Goal: Navigation & Orientation: Find specific page/section

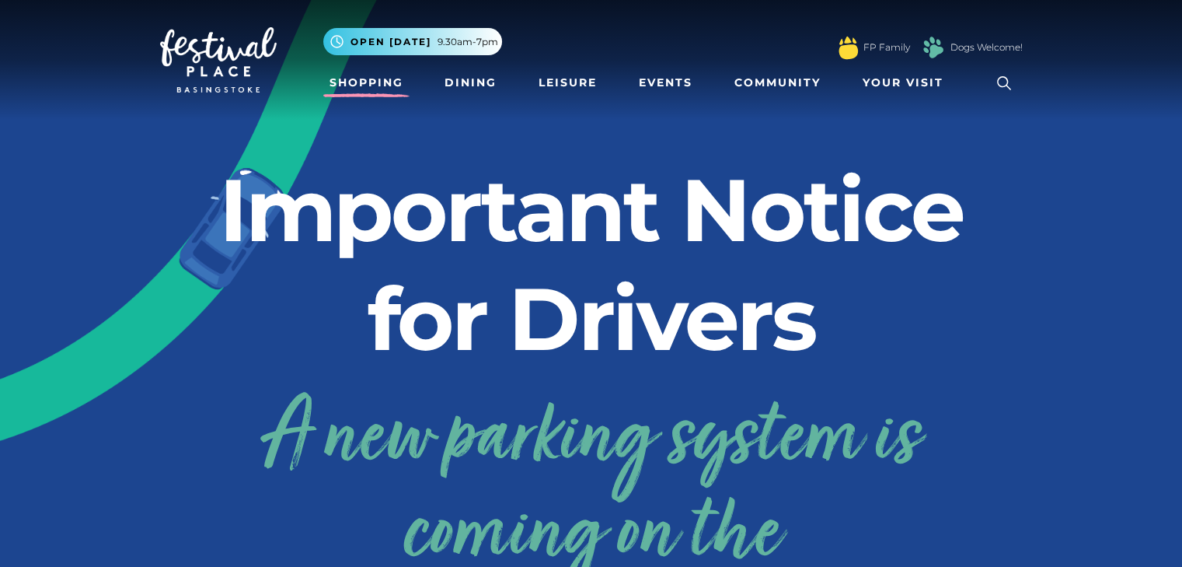
click at [380, 76] on link "Shopping" at bounding box center [366, 82] width 86 height 29
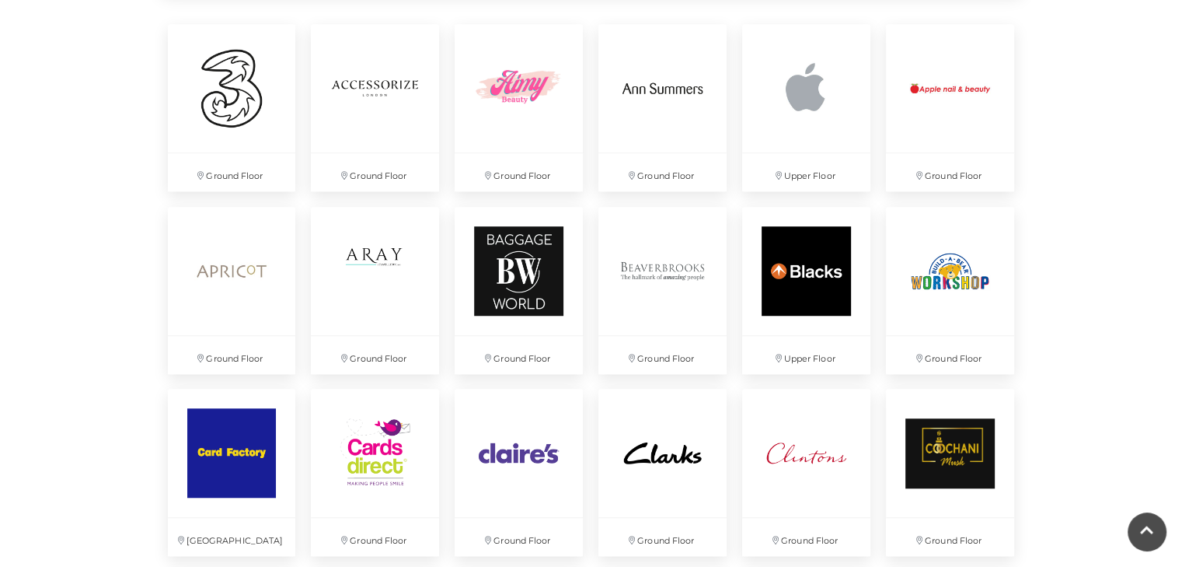
scroll to position [1157, 0]
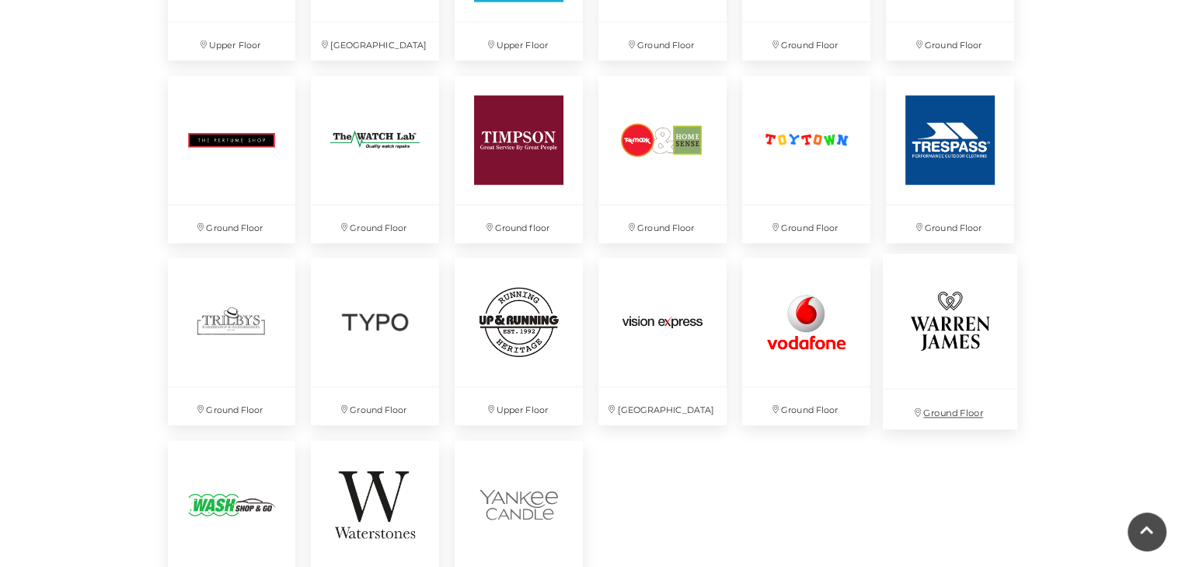
scroll to position [4095, 0]
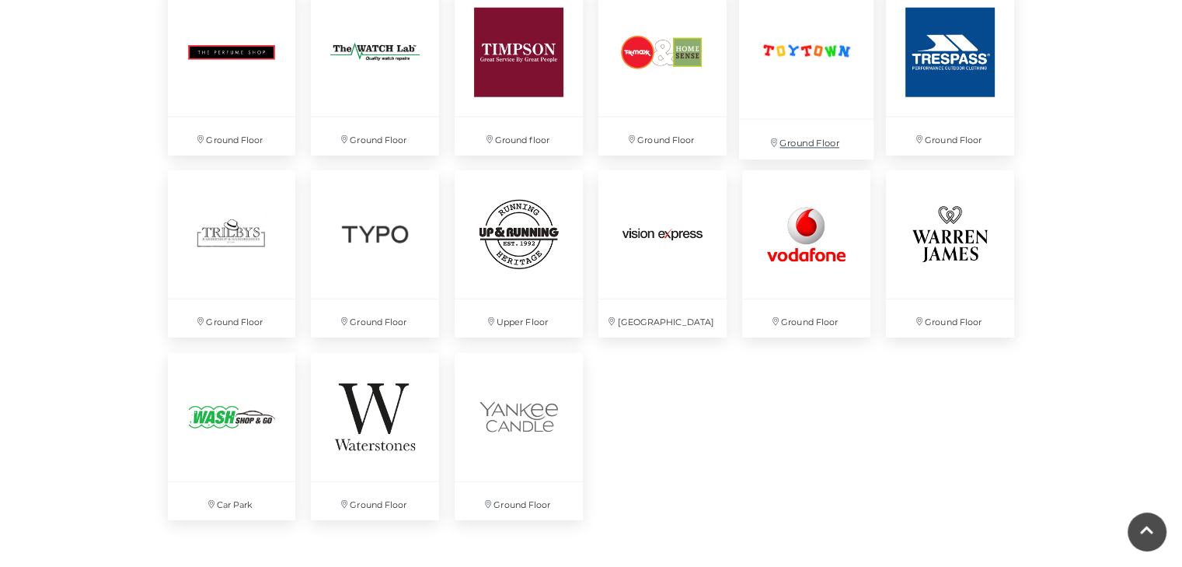
click at [835, 50] on img at bounding box center [806, 51] width 134 height 134
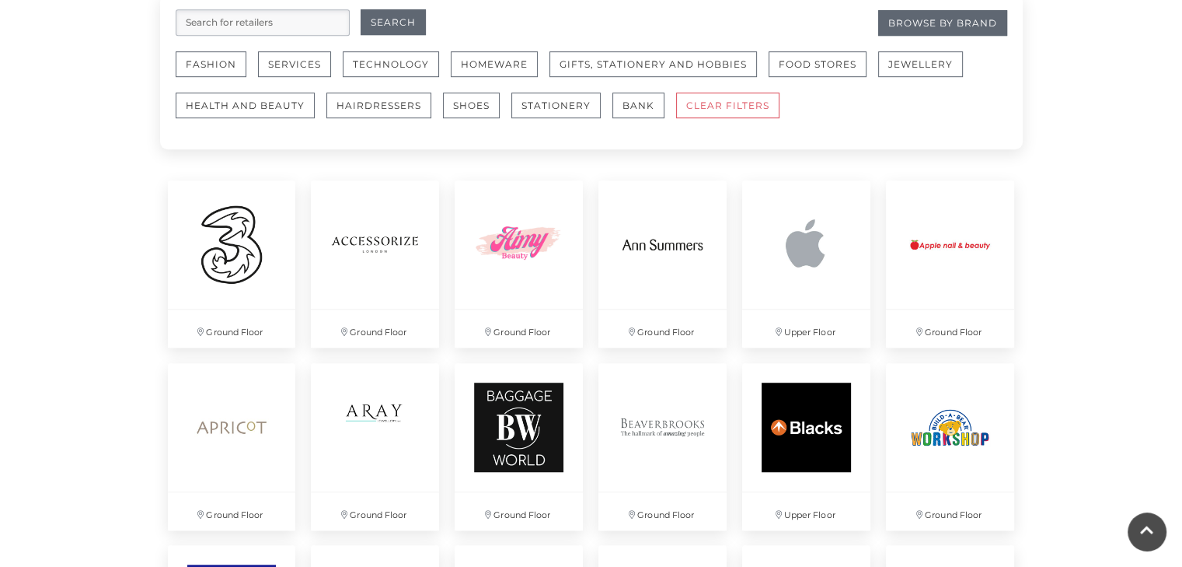
scroll to position [857, 0]
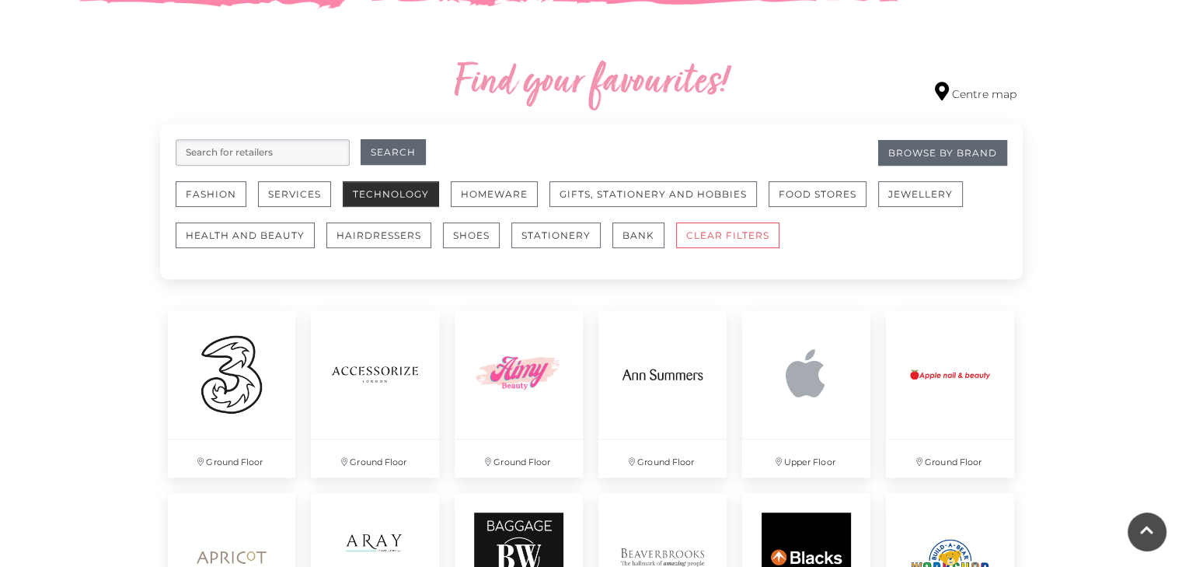
click at [368, 202] on button "Technology" at bounding box center [391, 194] width 96 height 26
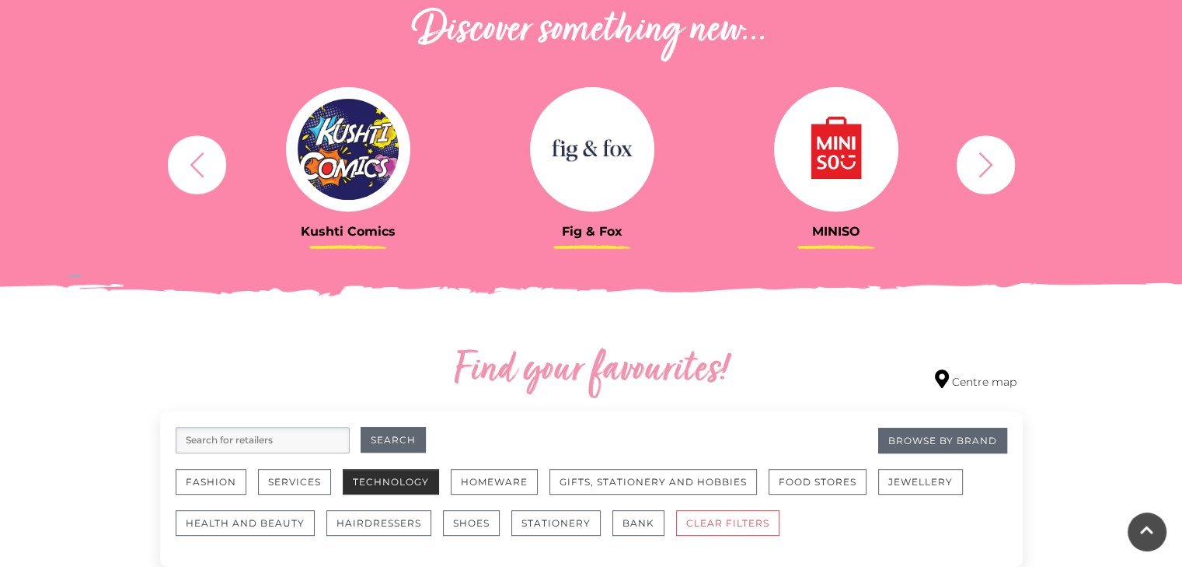
scroll to position [468, 0]
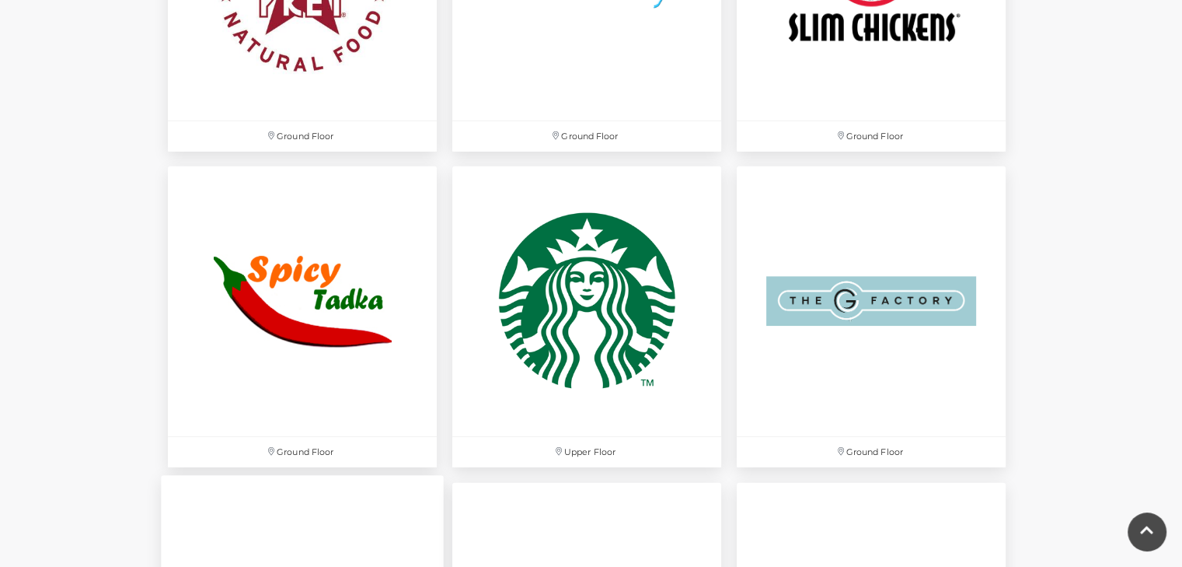
scroll to position [5052, 0]
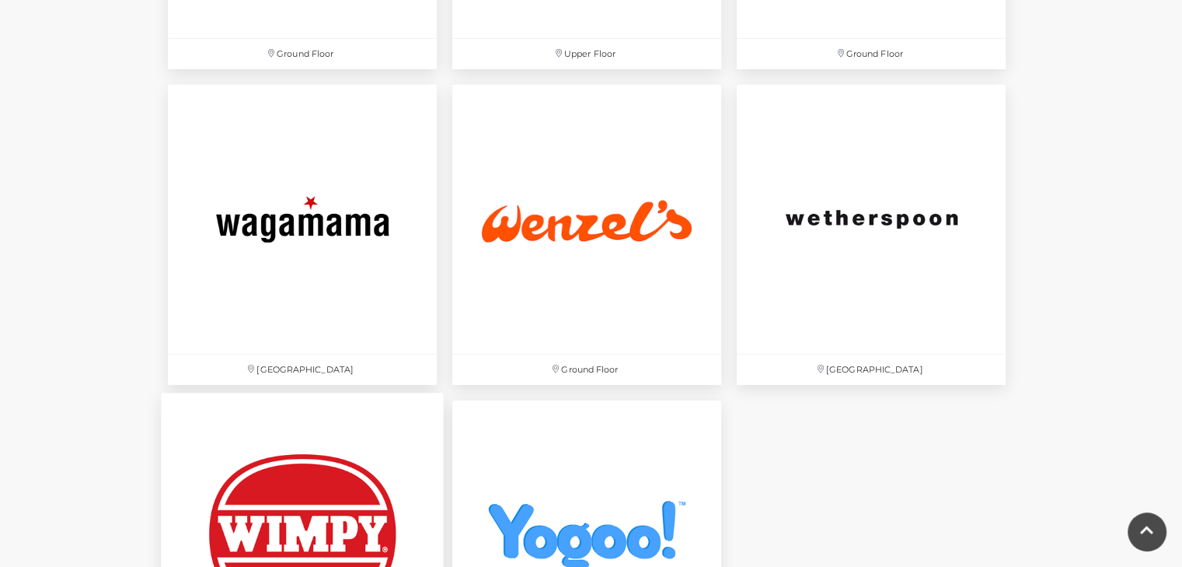
click at [300, 476] on img at bounding box center [302, 534] width 283 height 283
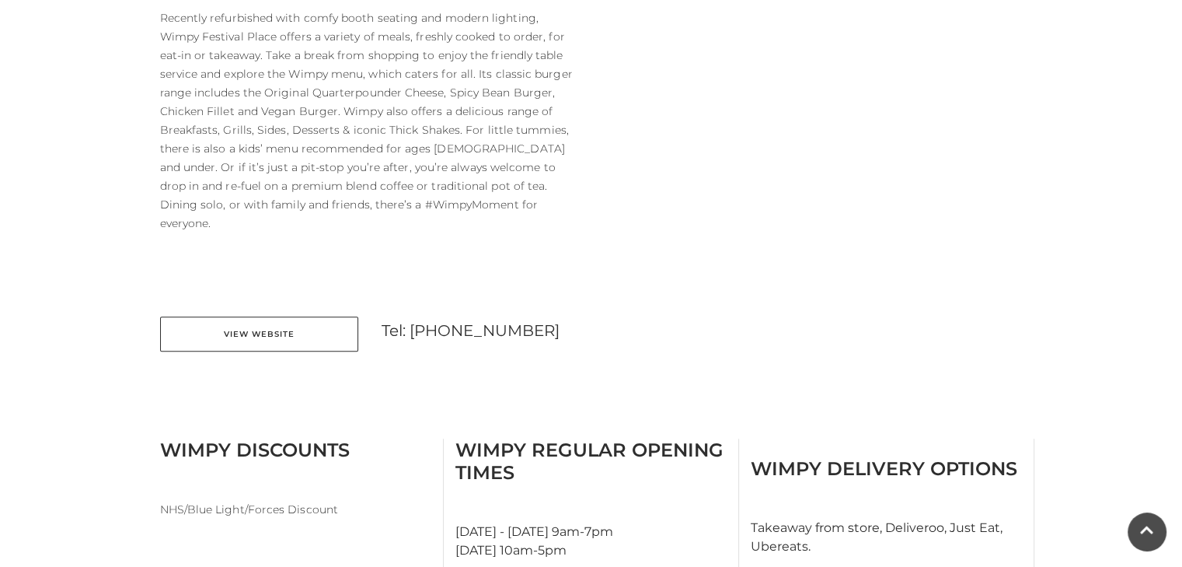
scroll to position [518, 0]
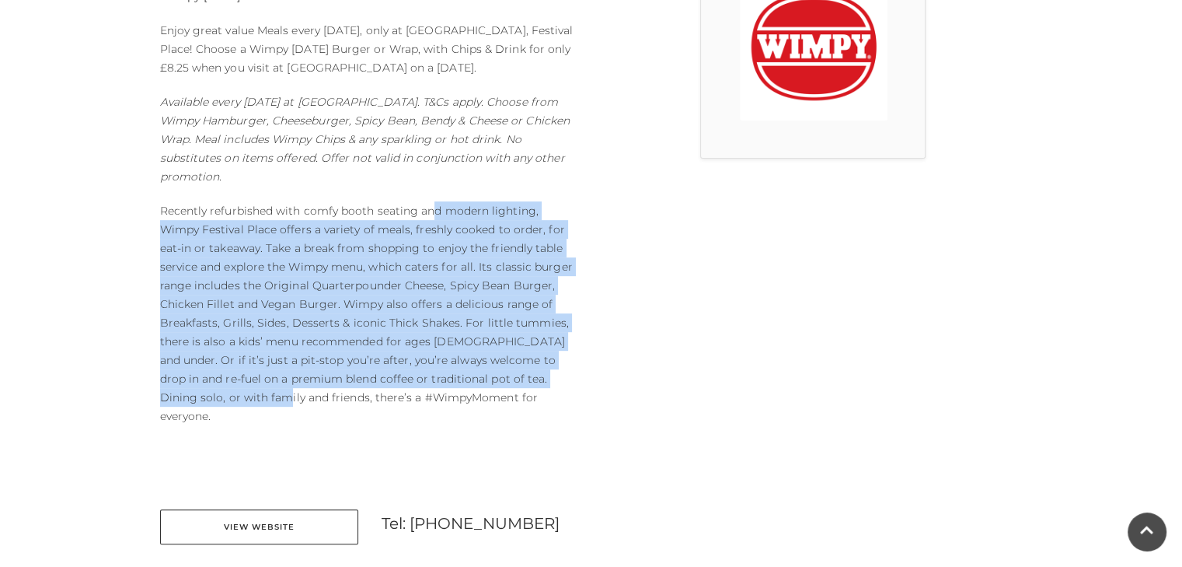
drag, startPoint x: 571, startPoint y: 379, endPoint x: 435, endPoint y: 201, distance: 224.0
click at [434, 208] on p "Recently refurbished with comfy booth seating and modern lighting, Wimpy Festiv…" at bounding box center [370, 313] width 420 height 224
click at [435, 199] on div "About Wimpy Wimpy Wednesday Meal Deals! Enjoy great value Meals every Wednesday…" at bounding box center [369, 248] width 443 height 630
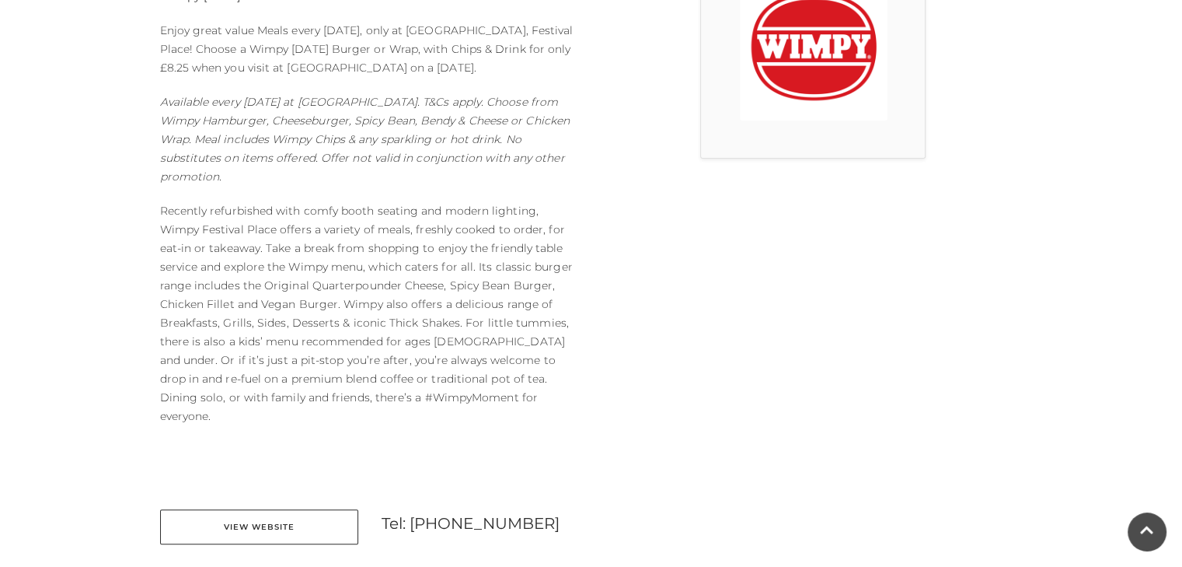
click at [697, 200] on div at bounding box center [812, 248] width 443 height 630
click at [531, 49] on p "Enjoy great value Meals every Wednesday, only at Wimpy, Festival Place! Choose …" at bounding box center [370, 49] width 420 height 56
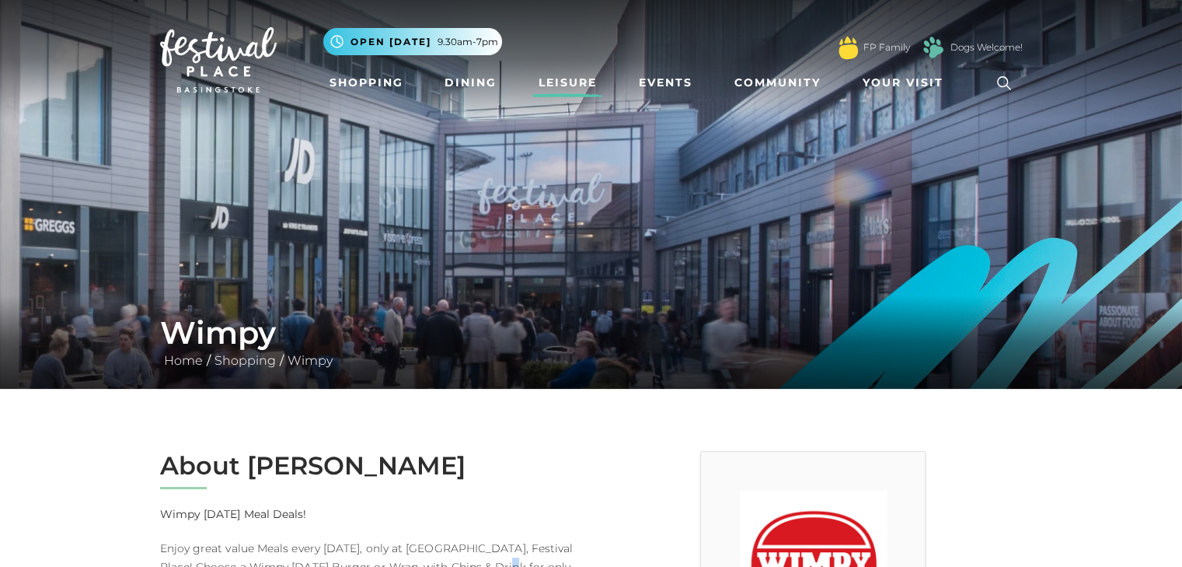
click at [557, 88] on link "Leisure" at bounding box center [567, 82] width 71 height 29
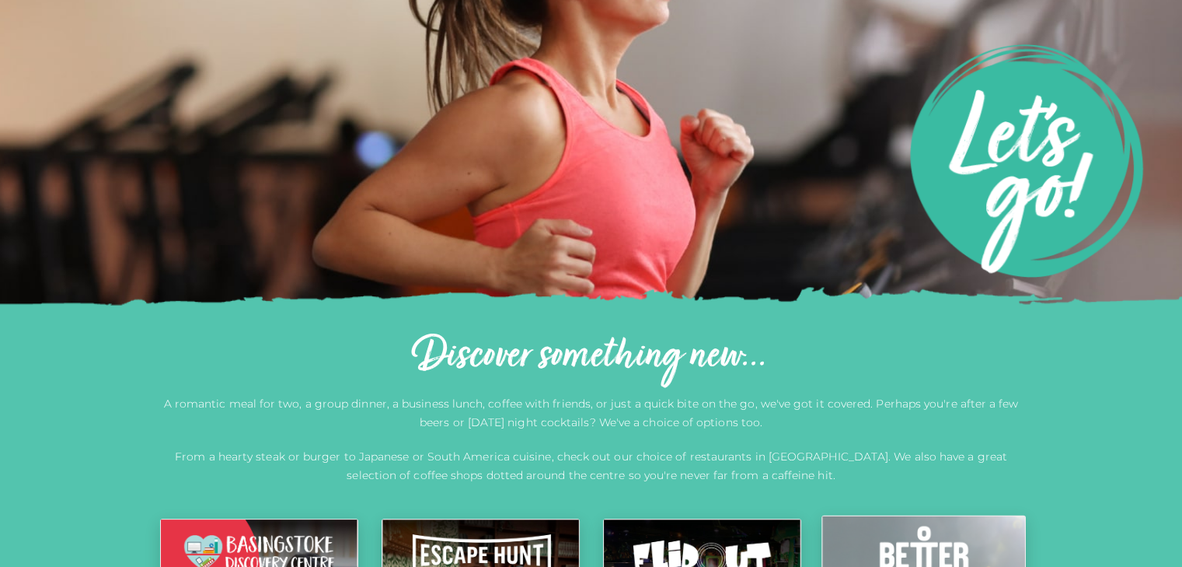
scroll to position [647, 0]
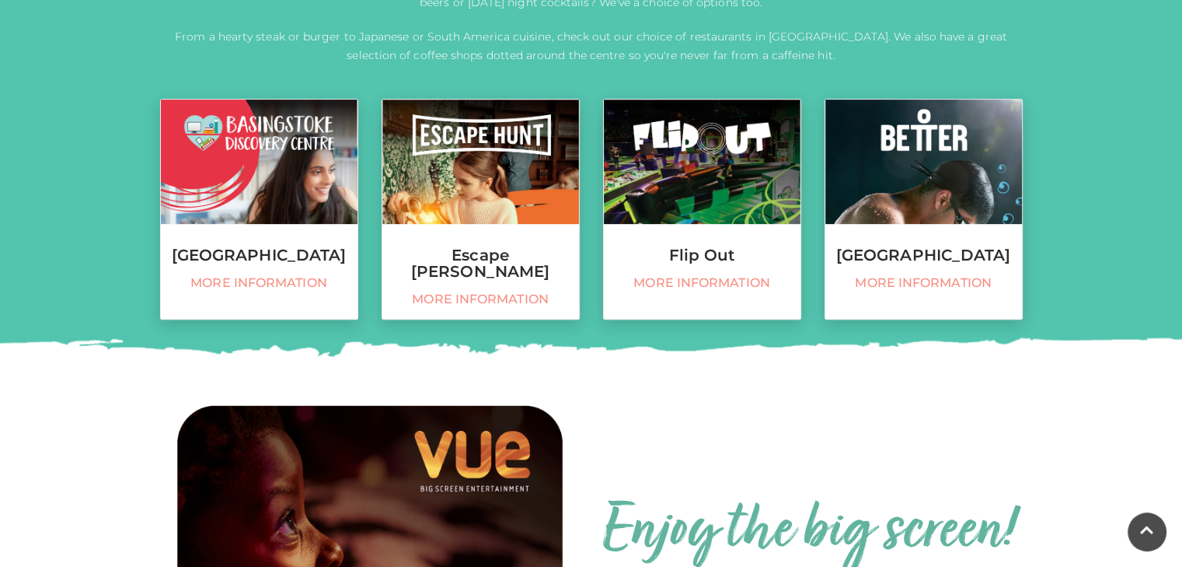
drag, startPoint x: 1176, startPoint y: 301, endPoint x: 1193, endPoint y: 291, distance: 19.5
click at [1181, 302] on html "Skip to Navigation Skip to Content Toggle navigation .st5{fill:none;stroke:#FFF…" at bounding box center [591, 276] width 1182 height 1847
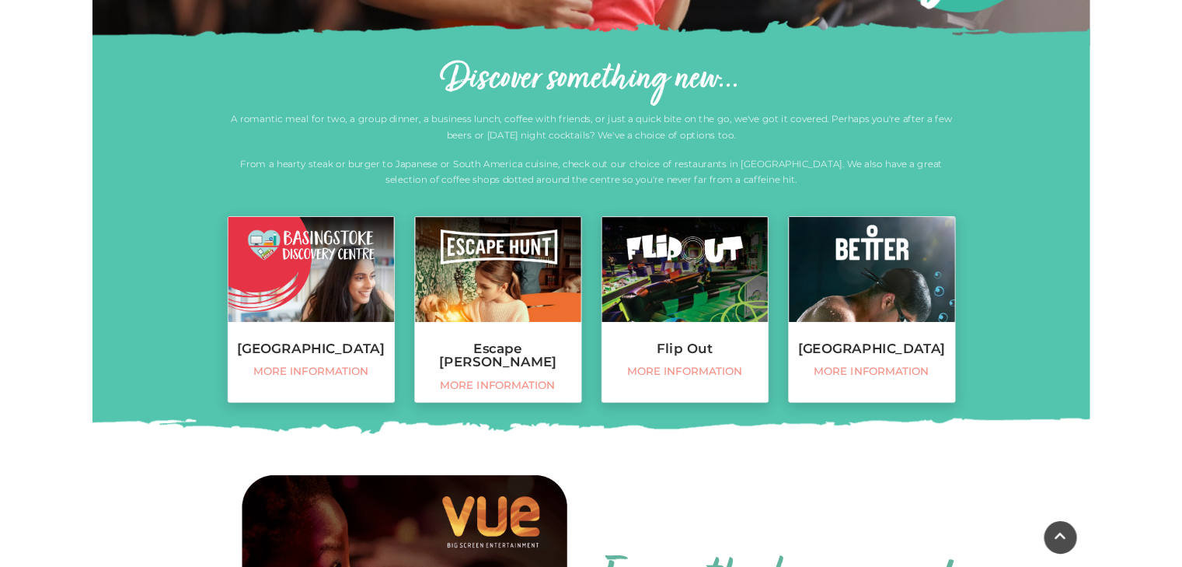
scroll to position [502, 0]
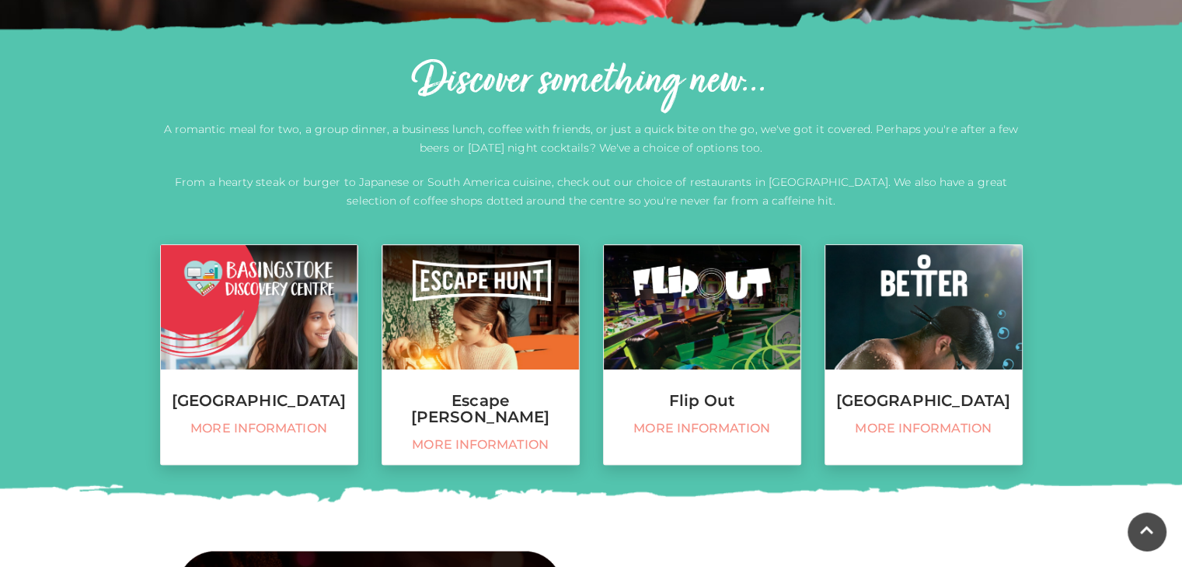
click at [696, 124] on p "A romantic meal for two, a group dinner, a business lunch, coffee with friends,…" at bounding box center [591, 138] width 863 height 37
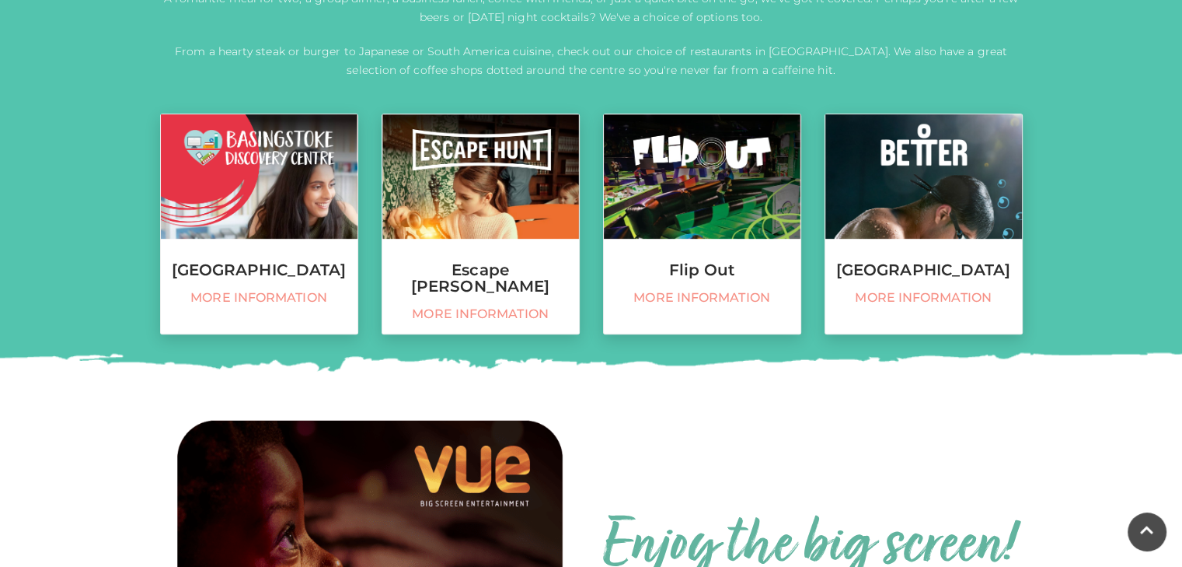
scroll to position [632, 0]
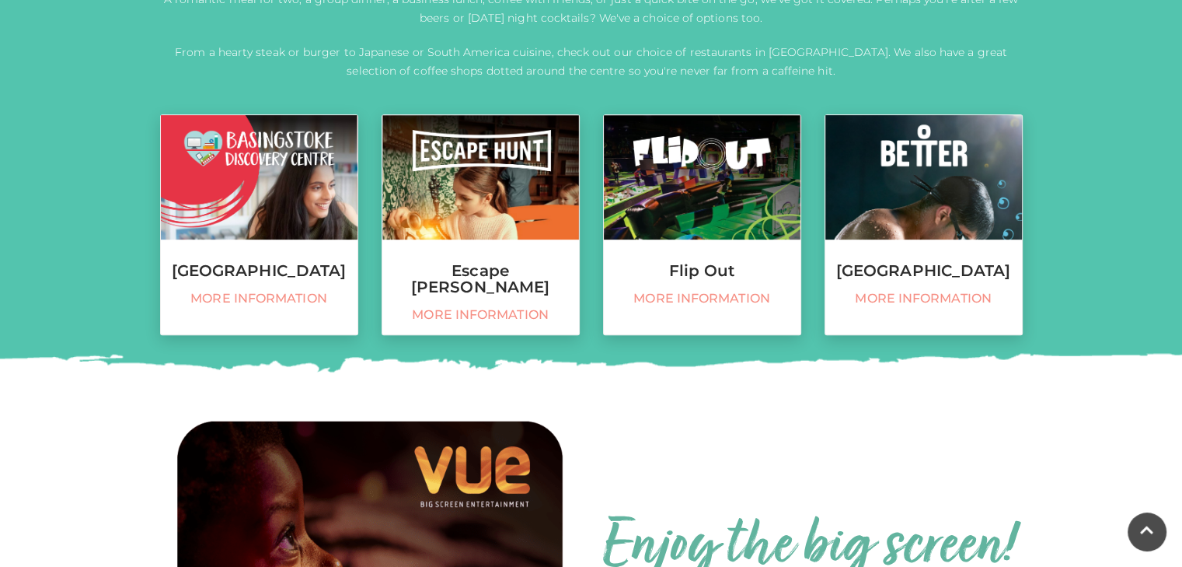
drag, startPoint x: 1176, startPoint y: 254, endPoint x: 1155, endPoint y: 321, distance: 70.1
click at [1155, 321] on div "Discover something new... A romantic meal for two, a group dinner, a business l…" at bounding box center [591, 140] width 1182 height 581
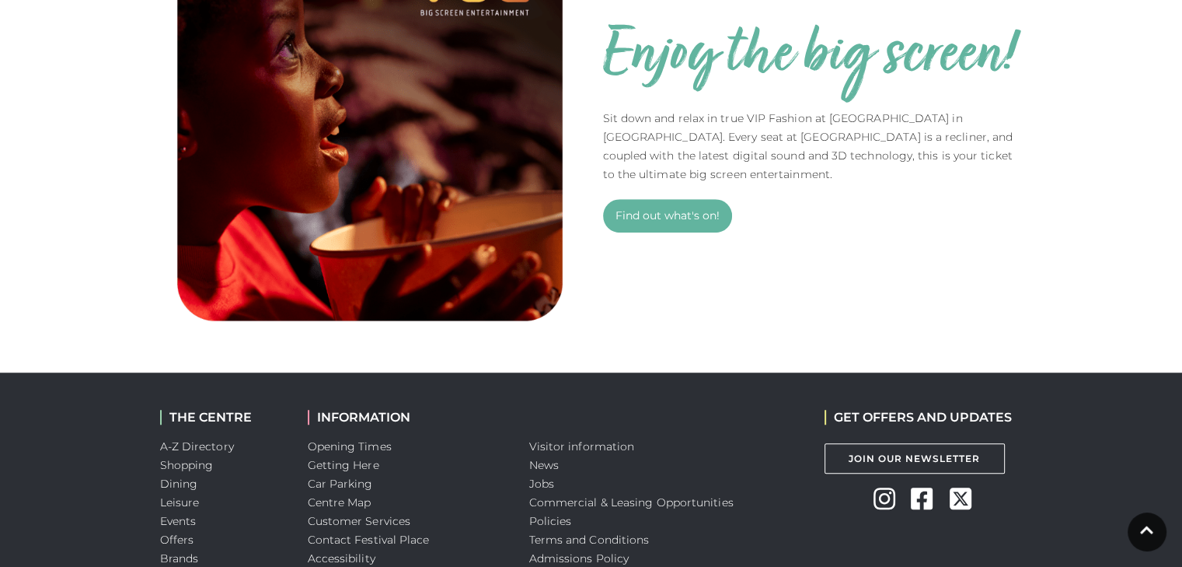
click at [1122, 270] on div "Enjoy the big screen! Sit down and relax in true VIP Fashion at [GEOGRAPHIC_DAT…" at bounding box center [591, 125] width 1182 height 494
click at [1069, 218] on div "Enjoy the big screen! Sit down and relax in true VIP Fashion at [GEOGRAPHIC_DAT…" at bounding box center [591, 125] width 1182 height 494
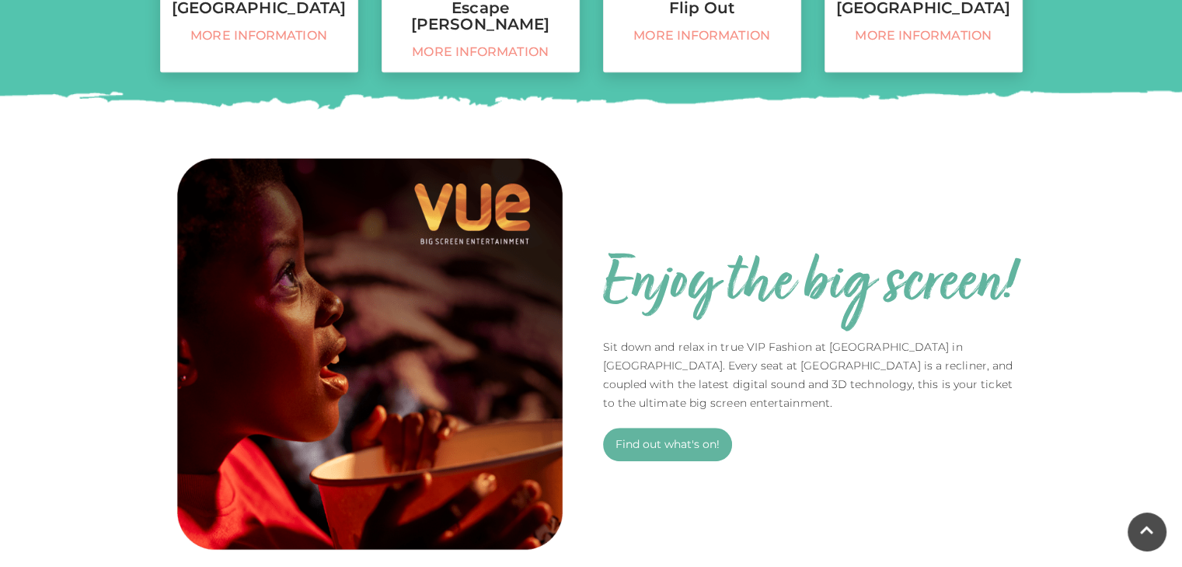
scroll to position [0, 0]
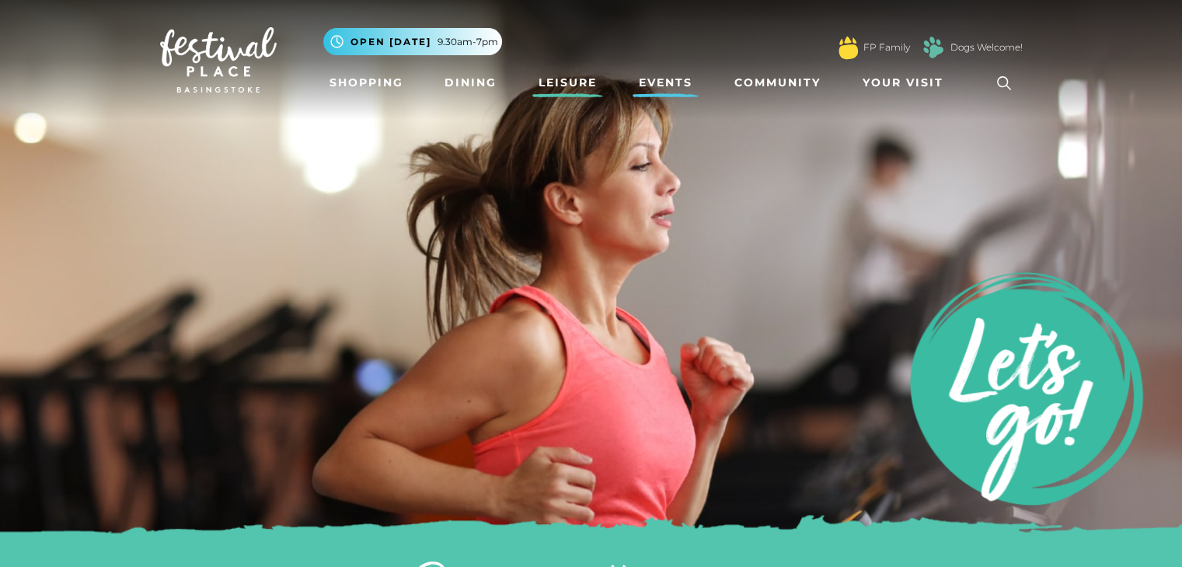
click at [675, 82] on link "Events" at bounding box center [666, 82] width 66 height 29
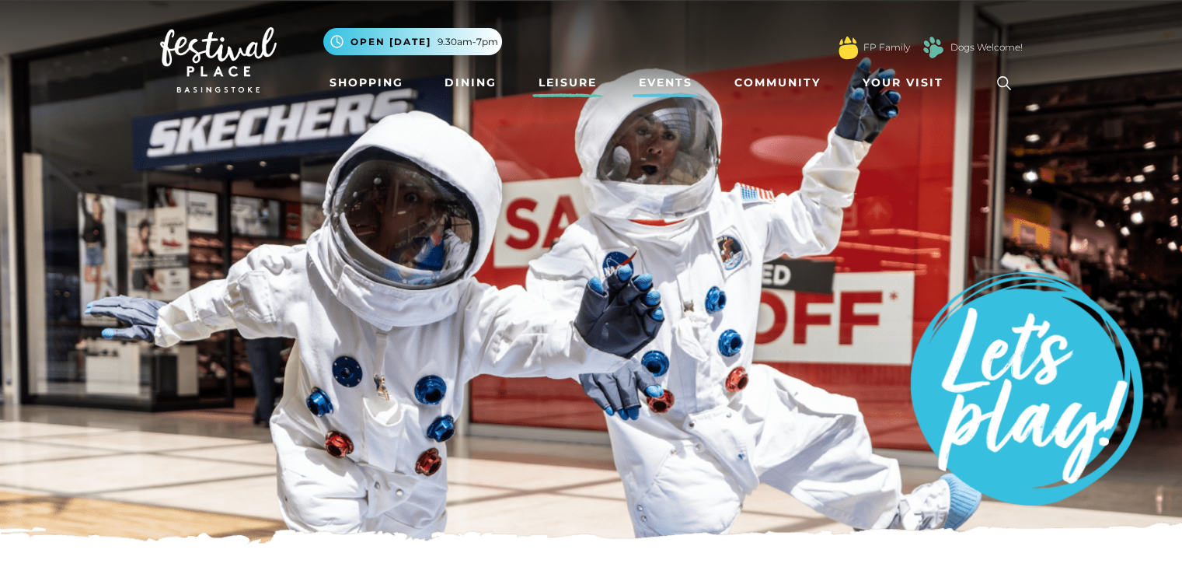
click at [574, 82] on link "Leisure" at bounding box center [567, 82] width 71 height 29
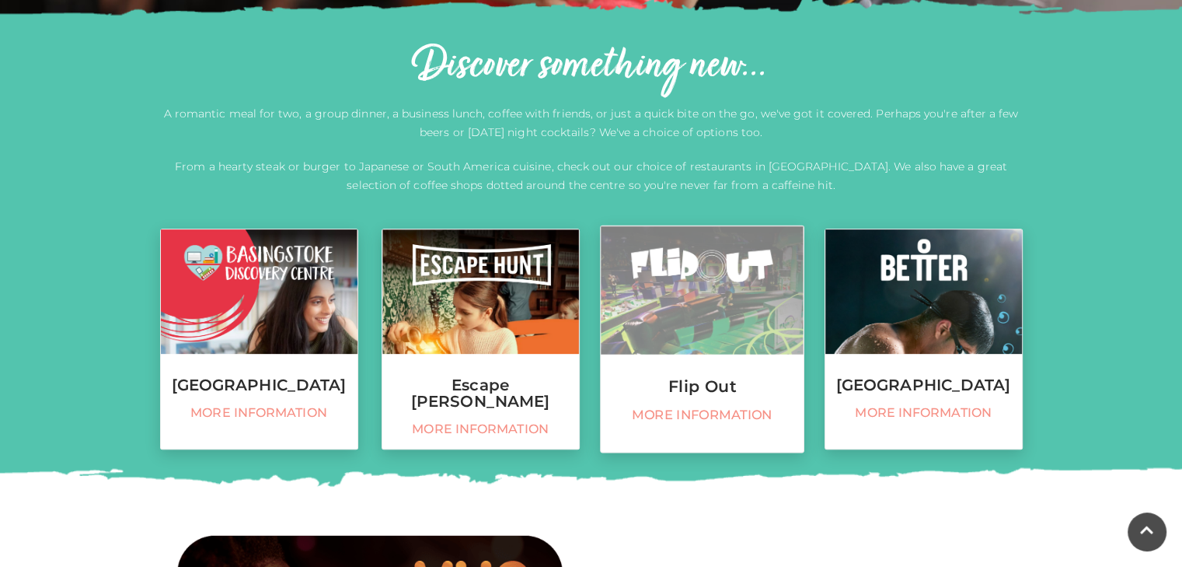
scroll to position [647, 0]
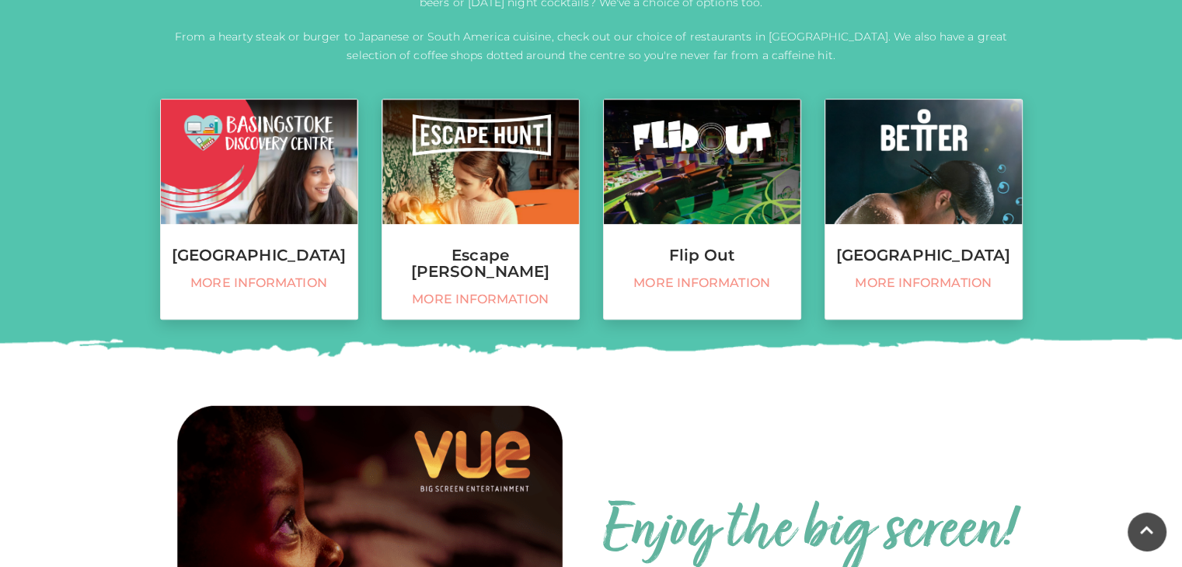
click at [640, 351] on div "Discover something new... A romantic meal for two, a group dinner, a business l…" at bounding box center [591, 124] width 1182 height 581
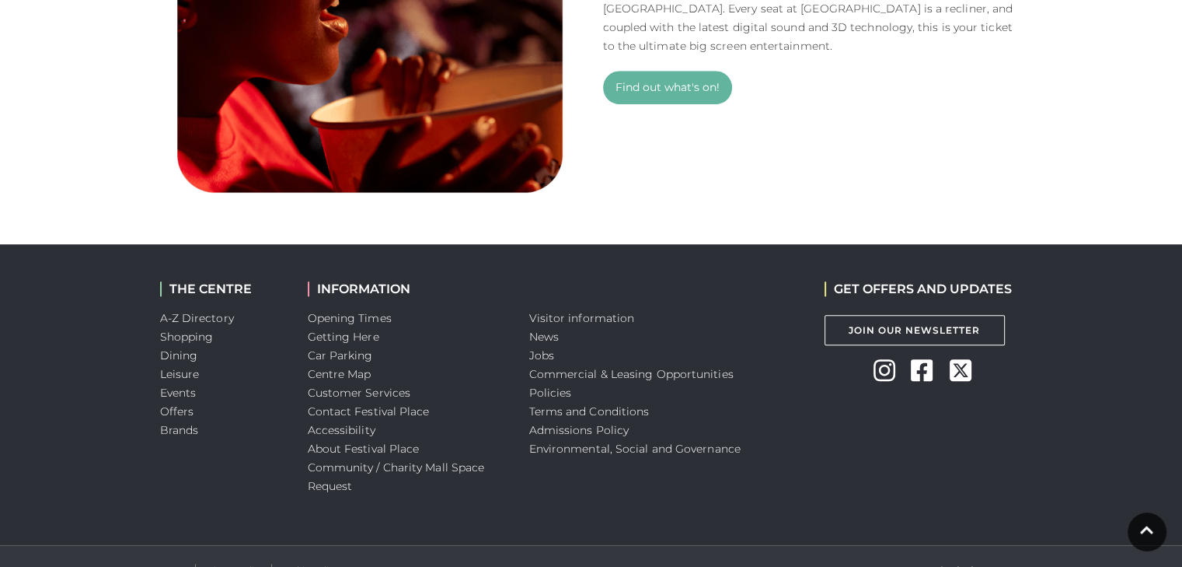
scroll to position [1279, 0]
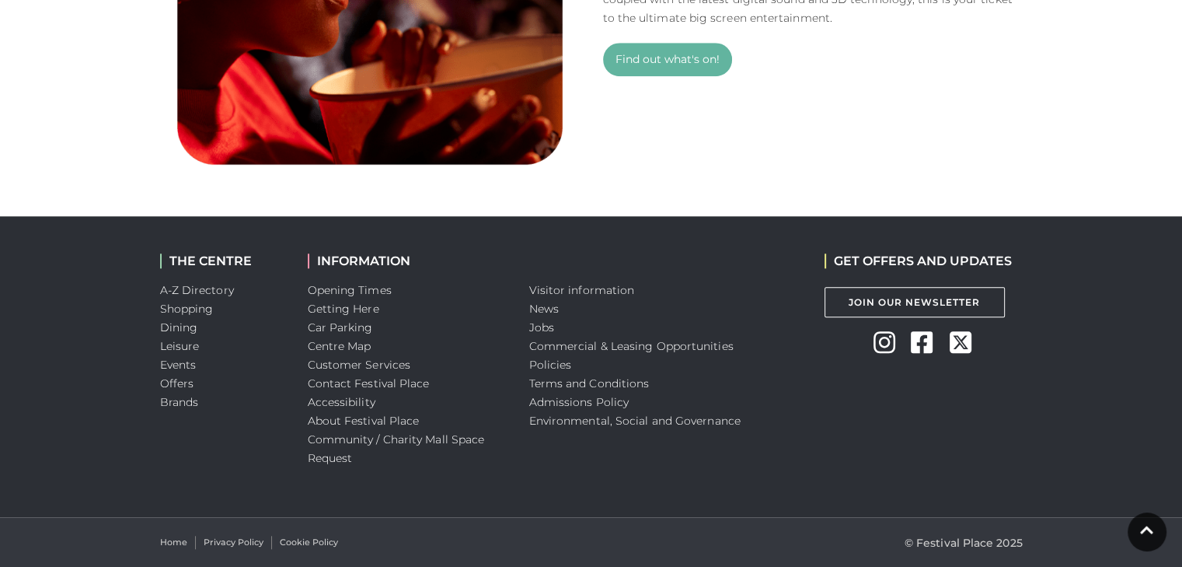
drag, startPoint x: 785, startPoint y: 329, endPoint x: 730, endPoint y: 232, distance: 111.1
click at [780, 322] on li "Jobs" at bounding box center [665, 327] width 272 height 19
click at [730, 232] on div "Visitor information News Jobs Commercial & Leasing Opportunities Policies Terms…" at bounding box center [665, 366] width 295 height 301
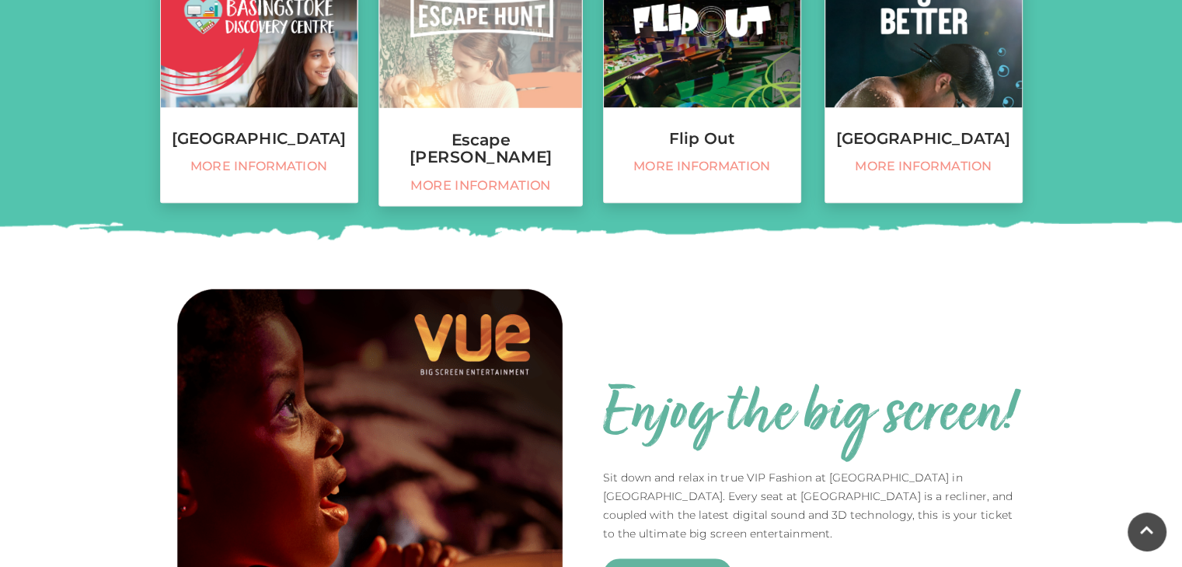
scroll to position [762, 0]
